Goal: Task Accomplishment & Management: Use online tool/utility

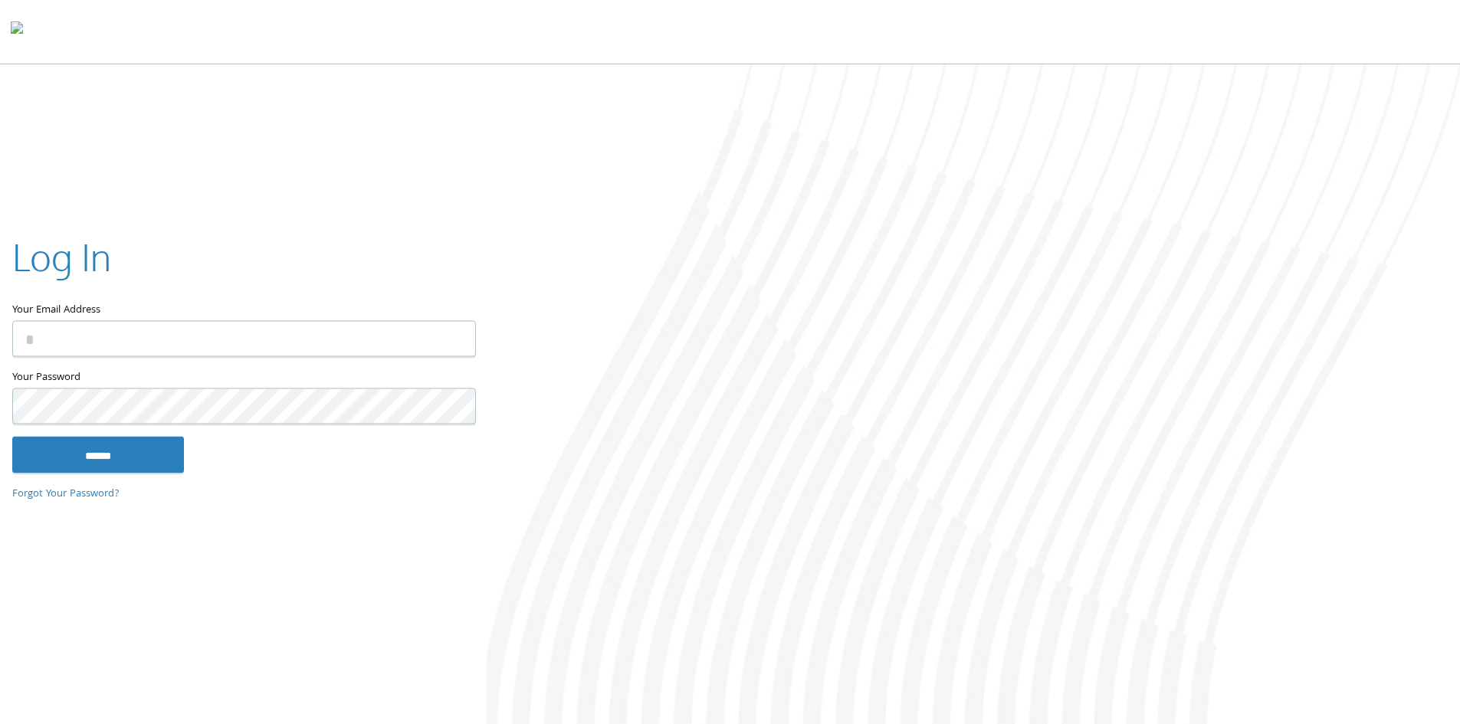
click at [165, 331] on input "Your Email Address" at bounding box center [244, 338] width 464 height 36
type input "**********"
click at [12, 436] on input "******" at bounding box center [98, 454] width 172 height 37
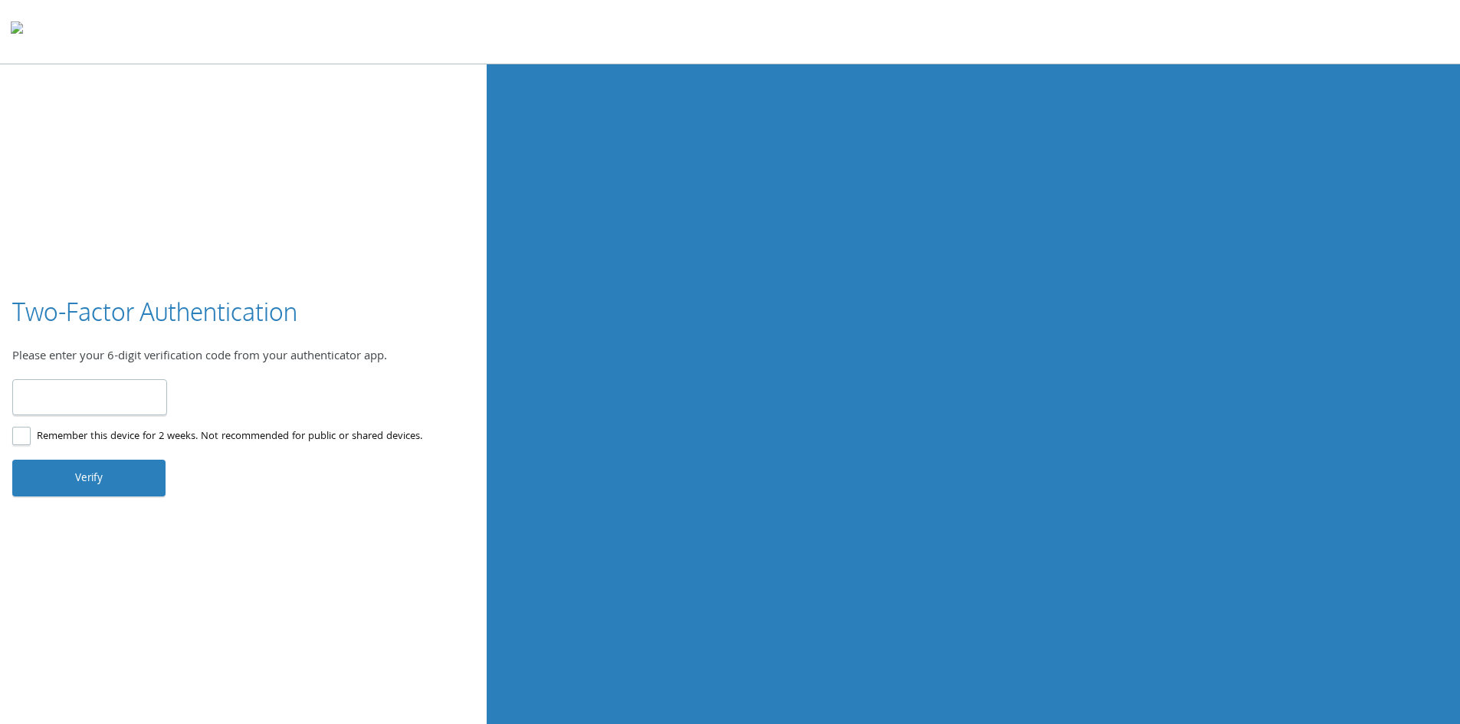
type input "******"
